Goal: Task Accomplishment & Management: Manage account settings

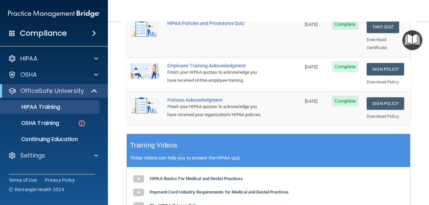
scroll to position [196, 0]
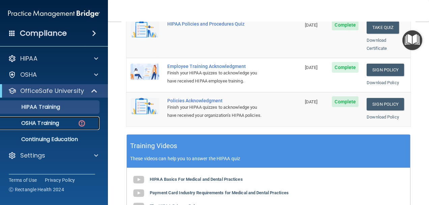
click at [37, 124] on p "OSHA Training" at bounding box center [31, 123] width 55 height 7
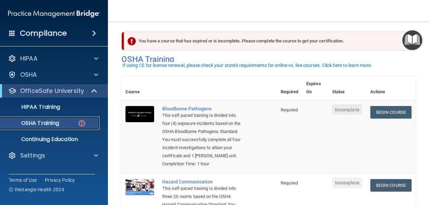
scroll to position [36, 0]
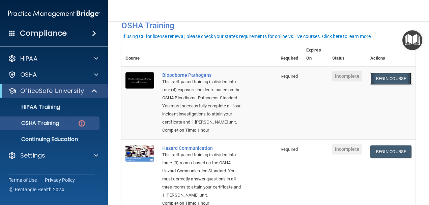
click at [373, 77] on link "Begin Course" at bounding box center [390, 79] width 41 height 12
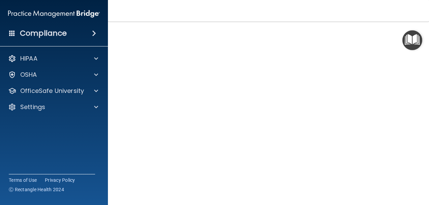
scroll to position [67, 0]
click at [410, 41] on img "Open Resource Center" at bounding box center [412, 40] width 20 height 20
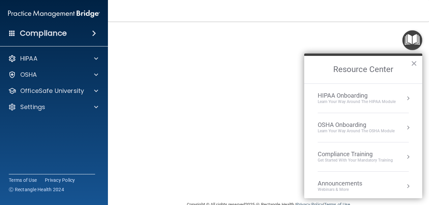
click at [405, 128] on button "Resource Center" at bounding box center [408, 127] width 7 height 7
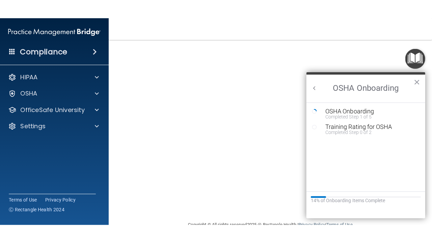
scroll to position [25, 0]
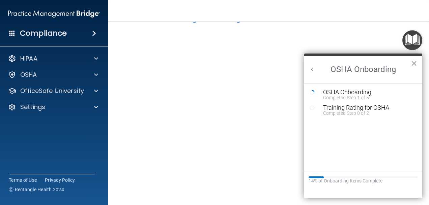
click at [411, 62] on button "×" at bounding box center [414, 63] width 6 height 11
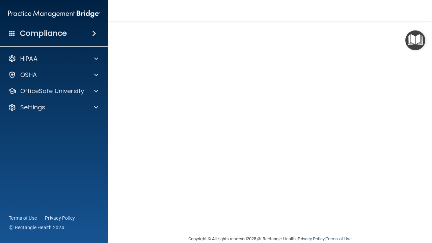
scroll to position [0, 0]
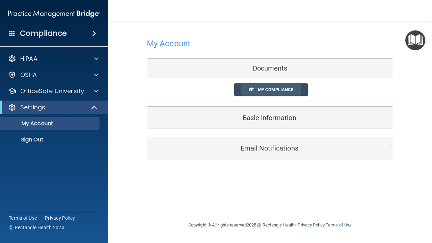
click at [289, 92] on span "My Compliance" at bounding box center [275, 89] width 35 height 5
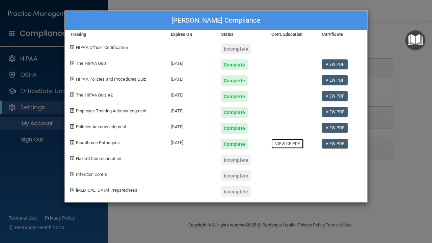
click at [292, 144] on link "View CE PDF" at bounding box center [287, 144] width 32 height 10
click at [376, 49] on div "Bethanie Thibodeaux's Compliance Training Expires On Status Cont. Education Cer…" at bounding box center [216, 121] width 432 height 243
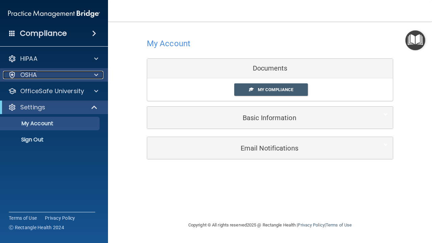
click at [103, 76] on div at bounding box center [95, 75] width 17 height 8
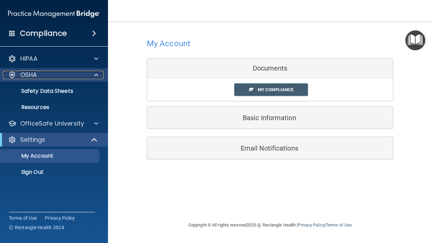
click at [96, 74] on span at bounding box center [96, 75] width 4 height 8
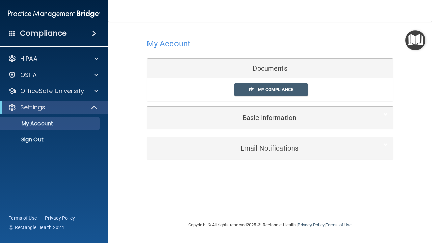
click at [417, 45] on img "Open Resource Center" at bounding box center [415, 40] width 20 height 20
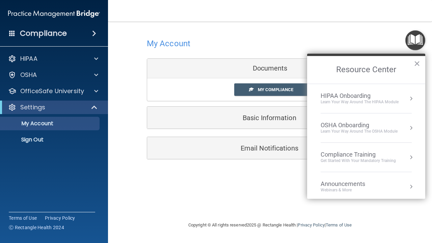
click at [367, 128] on div "OSHA Onboarding" at bounding box center [358, 124] width 77 height 7
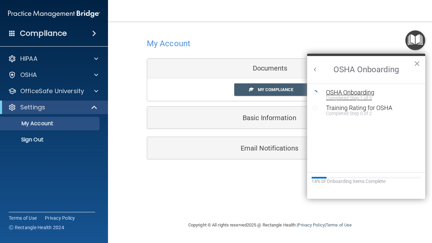
click at [337, 96] on div "Completed Step 1 of 5" at bounding box center [371, 97] width 90 height 5
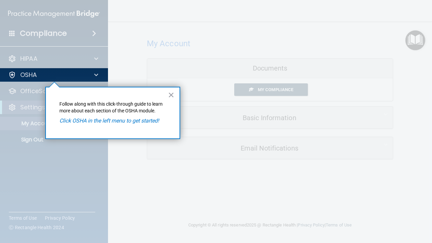
click at [99, 122] on em "Click OSHA in the left menu to get started!" at bounding box center [109, 120] width 100 height 6
click at [169, 93] on button "×" at bounding box center [171, 94] width 6 height 11
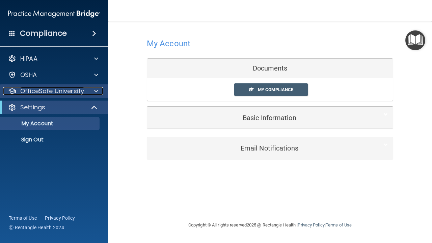
click at [44, 94] on p "OfficeSafe University" at bounding box center [52, 91] width 64 height 8
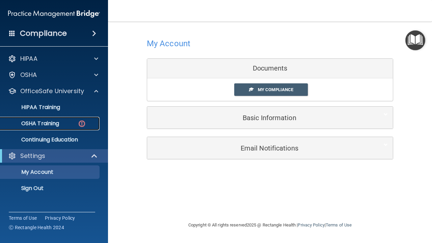
click at [47, 122] on p "OSHA Training" at bounding box center [31, 123] width 55 height 7
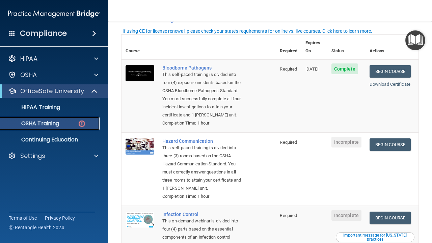
scroll to position [9, 0]
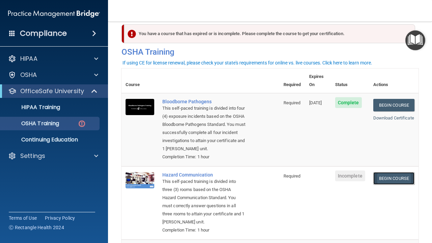
click at [375, 177] on link "Begin Course" at bounding box center [393, 178] width 41 height 12
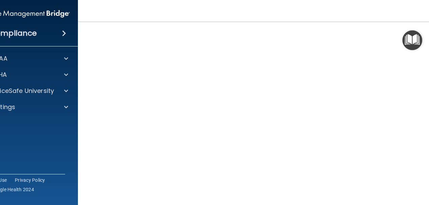
scroll to position [43, 0]
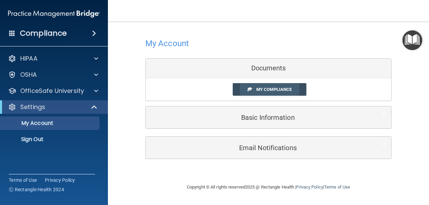
click at [283, 90] on span "My Compliance" at bounding box center [273, 89] width 35 height 5
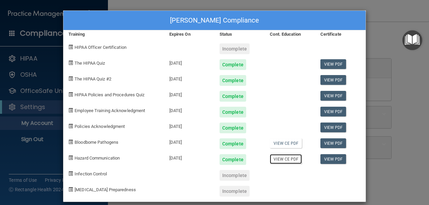
click at [274, 159] on link "View CE PDF" at bounding box center [286, 160] width 32 height 10
click at [51, 90] on div "Bethanie Thibodeaux's Compliance Training Expires On Status Cont. Education Cer…" at bounding box center [214, 102] width 429 height 205
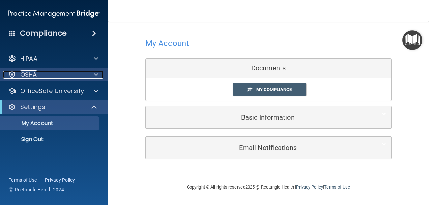
click at [51, 79] on div "OSHA" at bounding box center [45, 75] width 84 height 8
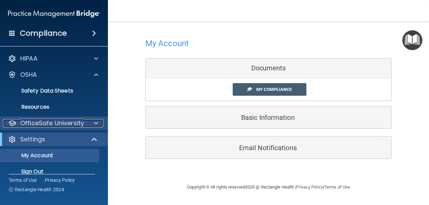
click at [86, 124] on div "OfficeSafe University" at bounding box center [45, 123] width 84 height 8
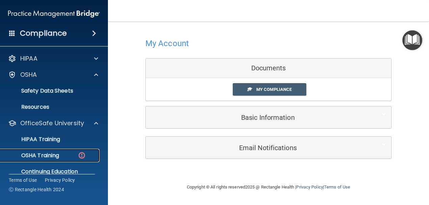
click at [74, 155] on div "OSHA Training" at bounding box center [50, 155] width 92 height 7
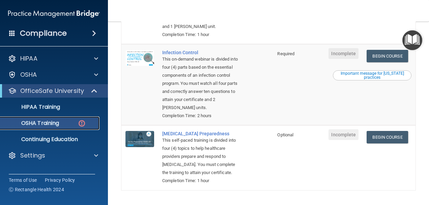
scroll to position [202, 0]
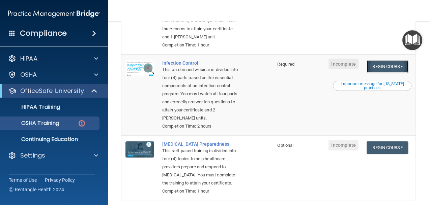
click at [375, 73] on link "Begin Course" at bounding box center [387, 66] width 41 height 12
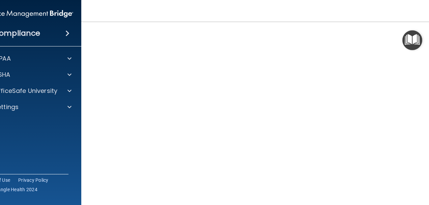
scroll to position [34, 0]
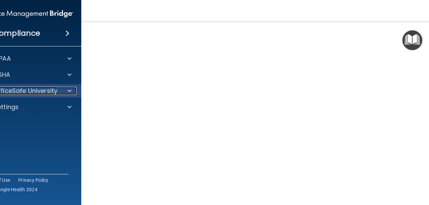
click at [67, 91] on span at bounding box center [69, 91] width 4 height 8
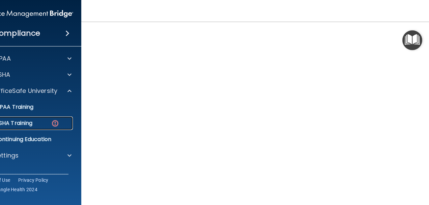
click at [24, 123] on p "OSHA Training" at bounding box center [5, 123] width 55 height 7
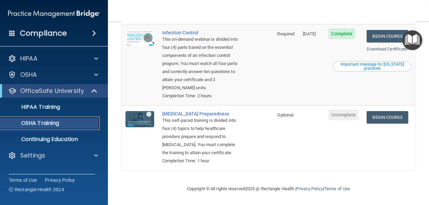
scroll to position [236, 0]
click at [375, 113] on link "Begin Course" at bounding box center [387, 117] width 41 height 12
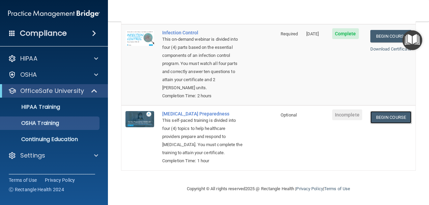
scroll to position [239, 0]
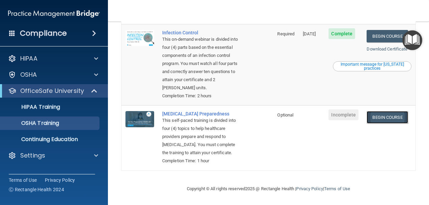
click at [379, 111] on link "Begin Course" at bounding box center [387, 117] width 41 height 12
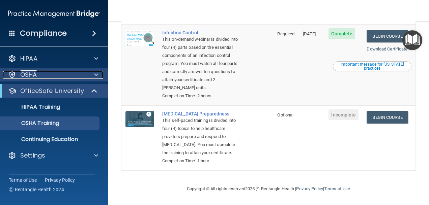
click at [95, 76] on span at bounding box center [96, 75] width 4 height 8
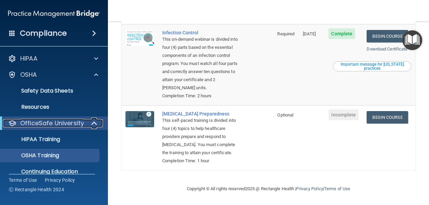
click at [94, 122] on span at bounding box center [95, 123] width 6 height 8
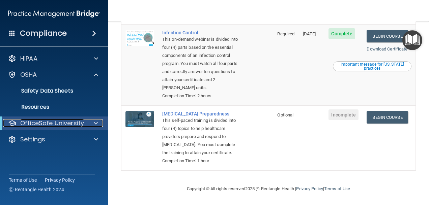
click at [94, 122] on span at bounding box center [96, 123] width 4 height 8
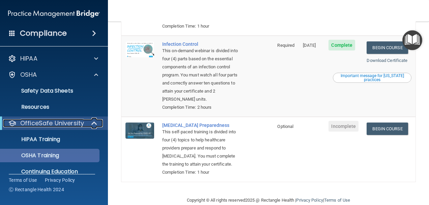
scroll to position [26, 0]
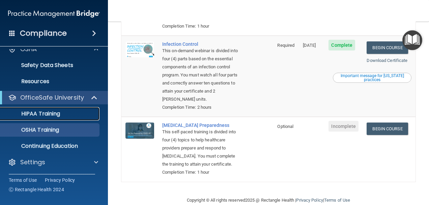
click at [54, 114] on p "HIPAA Training" at bounding box center [32, 114] width 56 height 7
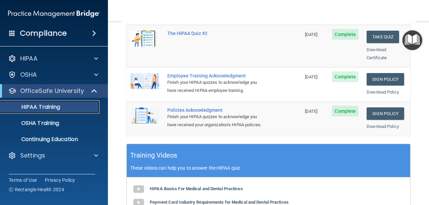
scroll to position [202, 0]
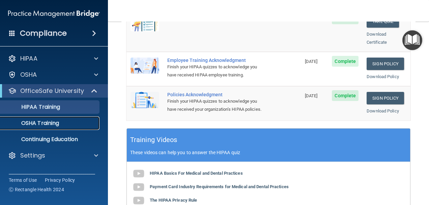
click at [60, 122] on div "OSHA Training" at bounding box center [50, 123] width 92 height 7
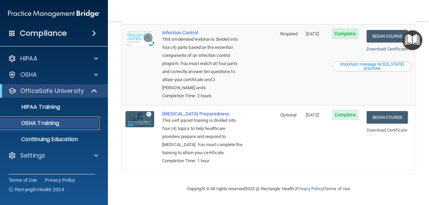
scroll to position [223, 0]
click at [57, 139] on p "Continuing Education" at bounding box center [50, 139] width 92 height 7
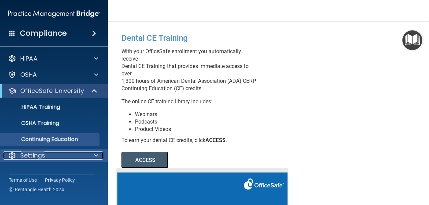
click at [95, 156] on span at bounding box center [96, 156] width 4 height 8
click at [95, 155] on span at bounding box center [96, 156] width 4 height 8
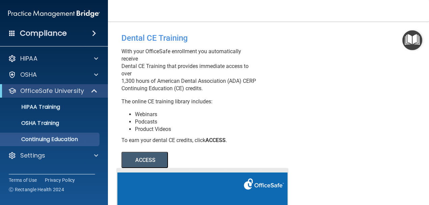
click at [94, 35] on span at bounding box center [94, 33] width 4 height 8
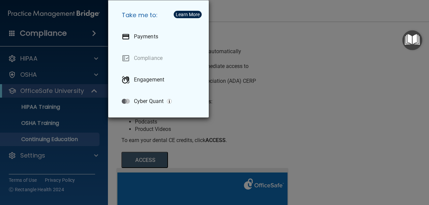
click at [329, 65] on div "Take me to: Payments Compliance Engagement Cyber Quant" at bounding box center [214, 102] width 429 height 205
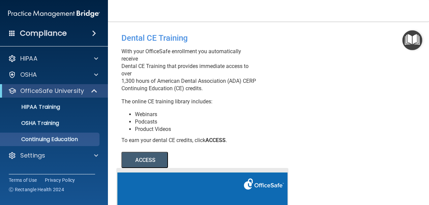
click at [415, 36] on img "Open Resource Center" at bounding box center [412, 40] width 20 height 20
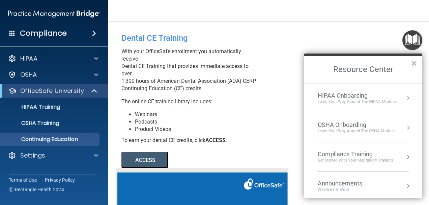
click at [415, 66] on button "×" at bounding box center [414, 63] width 6 height 11
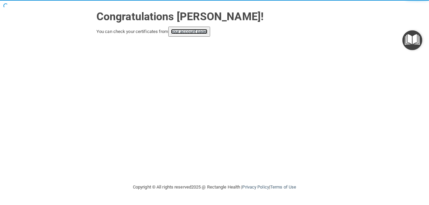
click at [202, 33] on link "your account page!" at bounding box center [189, 31] width 37 height 5
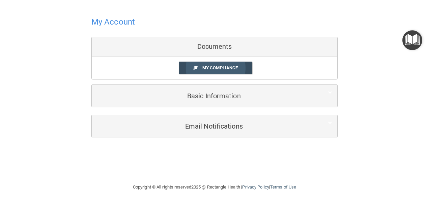
click at [215, 69] on span "My Compliance" at bounding box center [219, 67] width 35 height 5
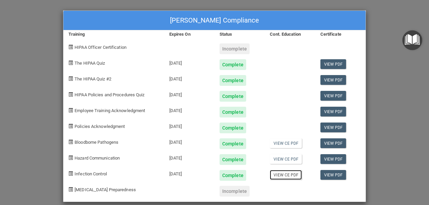
click at [291, 173] on link "View CE PDF" at bounding box center [286, 175] width 32 height 10
click at [47, 73] on div "Bethanie Thibodeaux's Compliance Training Expires On Status Cont. Education Cer…" at bounding box center [214, 102] width 429 height 205
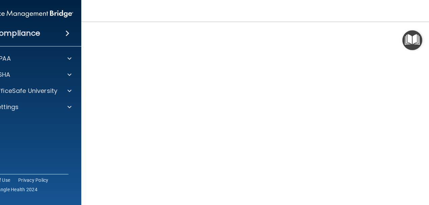
scroll to position [32, 0]
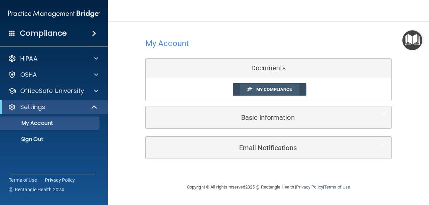
click at [264, 90] on span "My Compliance" at bounding box center [273, 89] width 35 height 5
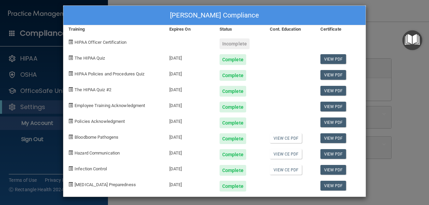
scroll to position [7, 0]
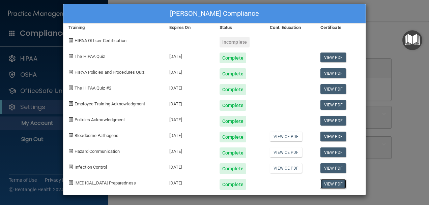
click at [322, 185] on link "View PDF" at bounding box center [333, 184] width 26 height 10
click at [231, 41] on div "Incomplete" at bounding box center [235, 42] width 30 height 11
click at [107, 42] on span "HIPAA Officer Certification" at bounding box center [101, 40] width 52 height 5
click at [235, 46] on div "Incomplete" at bounding box center [235, 42] width 30 height 11
click at [69, 41] on span at bounding box center [70, 40] width 4 height 4
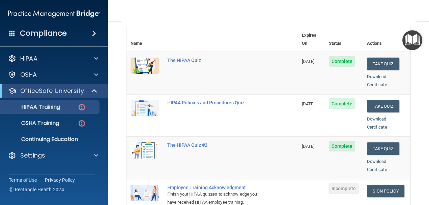
scroll to position [18, 0]
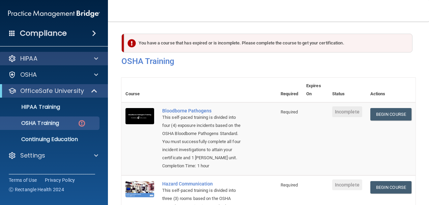
scroll to position [36, 0]
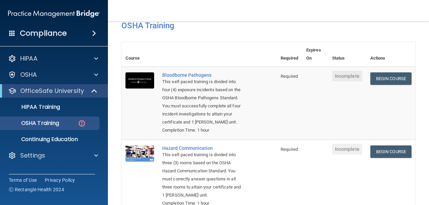
click at [94, 33] on span at bounding box center [94, 33] width 4 height 8
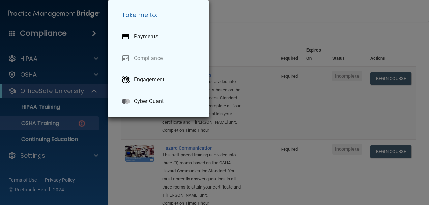
click at [94, 33] on div "Take me to: Payments Compliance Engagement Cyber Quant" at bounding box center [214, 102] width 429 height 205
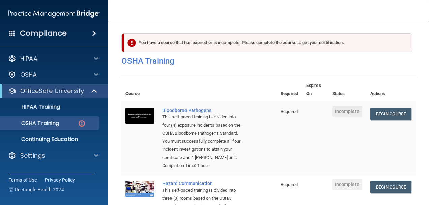
scroll to position [0, 0]
click at [53, 31] on h4 "Compliance" at bounding box center [43, 33] width 47 height 9
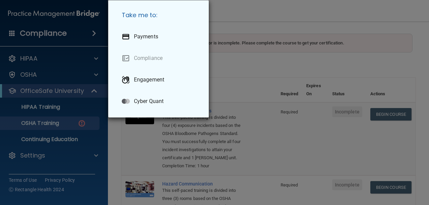
click at [73, 35] on div "Take me to: Payments Compliance Engagement Cyber Quant" at bounding box center [214, 102] width 429 height 205
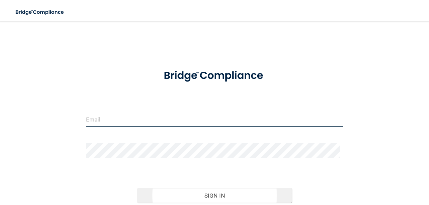
type input "[EMAIL_ADDRESS][DOMAIN_NAME]"
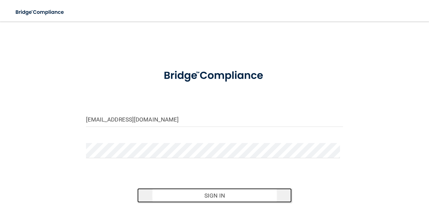
click at [217, 193] on button "Sign In" at bounding box center [214, 196] width 155 height 15
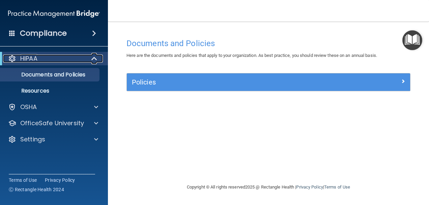
click at [95, 55] on span at bounding box center [95, 59] width 6 height 8
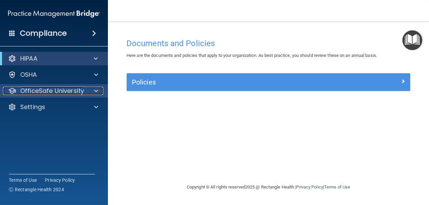
click at [88, 91] on div at bounding box center [95, 91] width 17 height 8
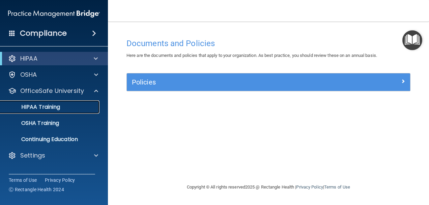
click at [57, 110] on p "HIPAA Training" at bounding box center [32, 107] width 56 height 7
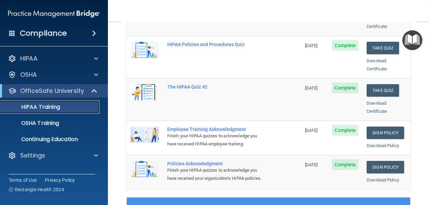
scroll to position [129, 0]
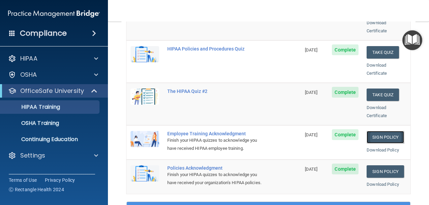
click at [375, 131] on link "Sign Policy" at bounding box center [385, 137] width 37 height 12
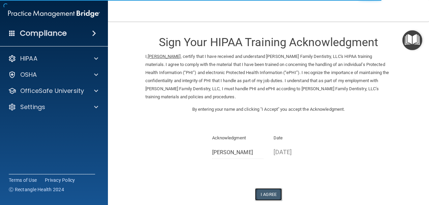
click at [270, 194] on button "I Agree" at bounding box center [268, 195] width 27 height 12
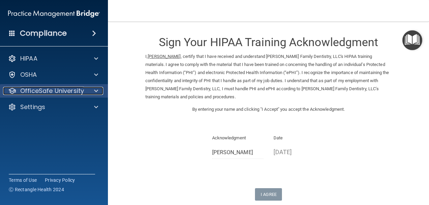
click at [74, 91] on p "OfficeSafe University" at bounding box center [52, 91] width 64 height 8
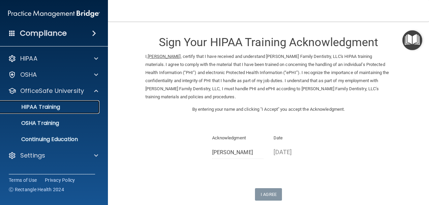
click at [79, 110] on div "HIPAA Training" at bounding box center [50, 107] width 92 height 7
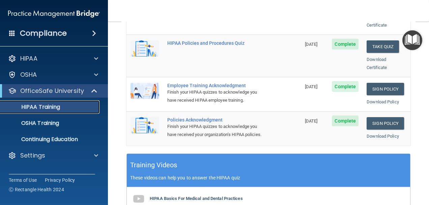
scroll to position [163, 0]
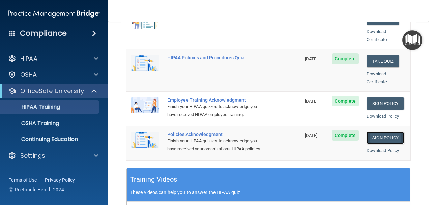
click at [373, 132] on link "Sign Policy" at bounding box center [385, 138] width 37 height 12
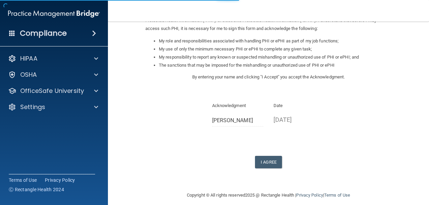
scroll to position [101, 0]
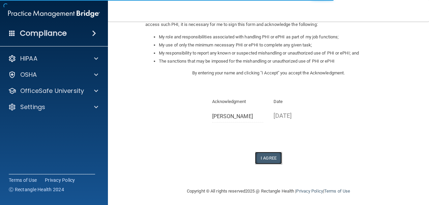
click at [271, 161] on button "I Agree" at bounding box center [268, 158] width 27 height 12
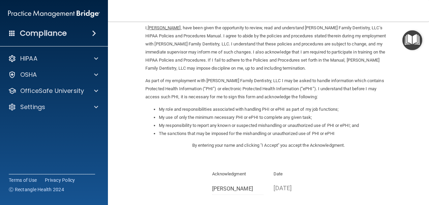
scroll to position [0, 0]
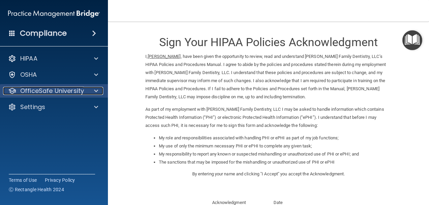
click at [92, 92] on div at bounding box center [95, 91] width 17 height 8
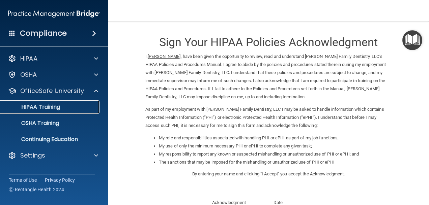
click at [67, 112] on link "HIPAA Training" at bounding box center [46, 107] width 106 height 13
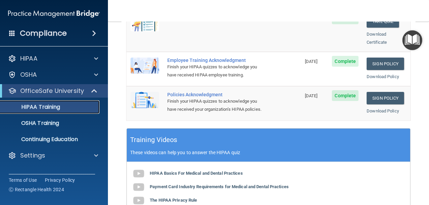
scroll to position [236, 0]
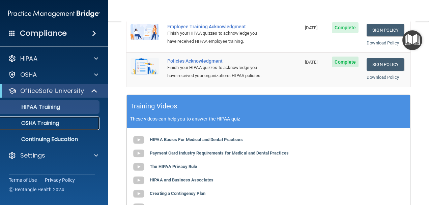
click at [47, 121] on p "OSHA Training" at bounding box center [31, 123] width 55 height 7
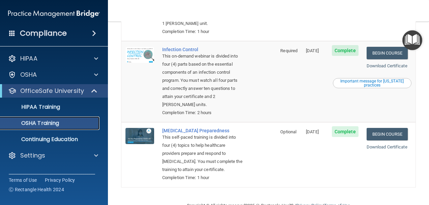
scroll to position [223, 0]
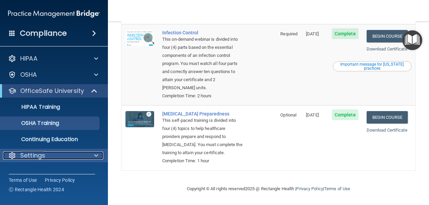
click at [94, 157] on span at bounding box center [96, 156] width 4 height 8
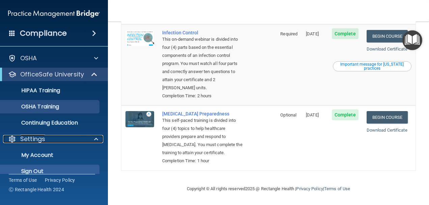
scroll to position [26, 0]
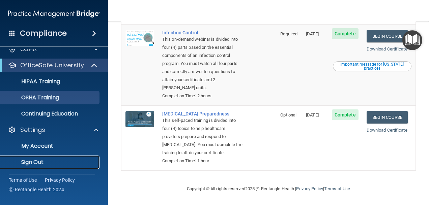
click at [39, 160] on p "Sign Out" at bounding box center [50, 162] width 92 height 7
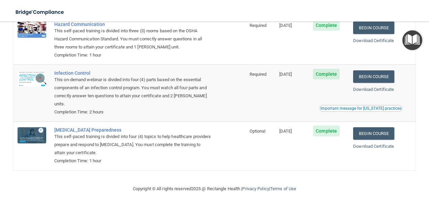
scroll to position [58, 0]
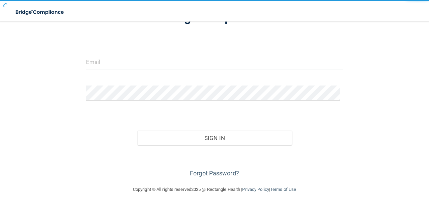
type input "[EMAIL_ADDRESS][DOMAIN_NAME]"
